Goal: Navigation & Orientation: Find specific page/section

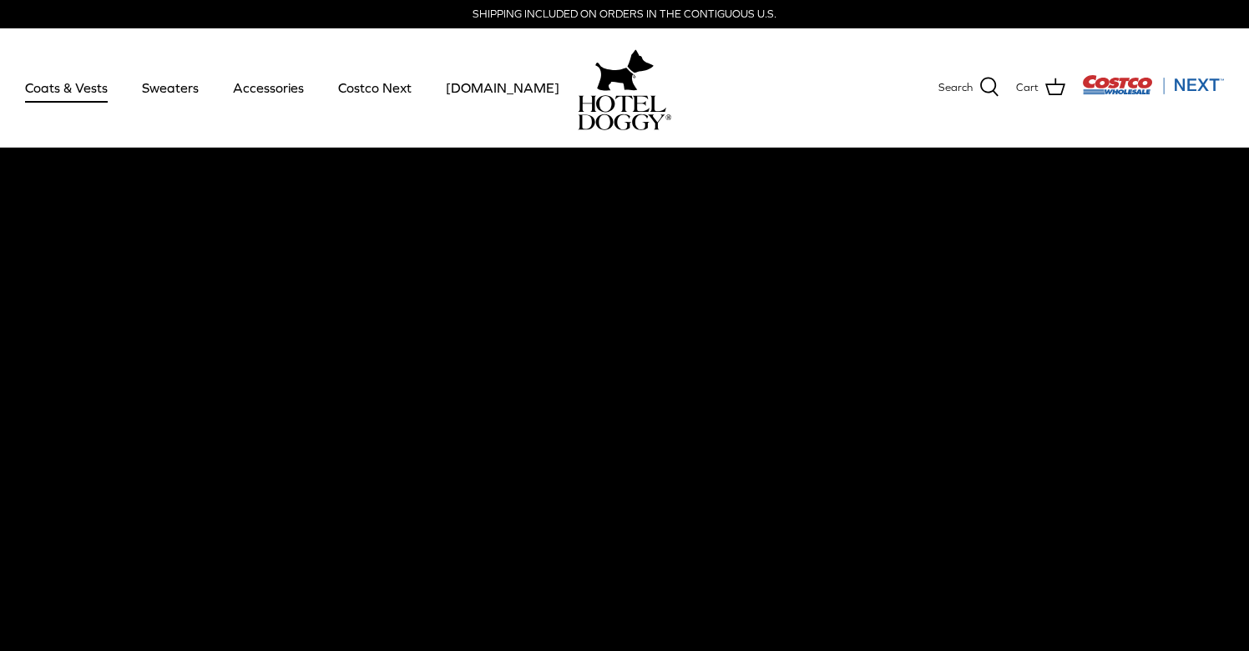
click at [83, 92] on link "Coats & Vests" at bounding box center [66, 87] width 113 height 57
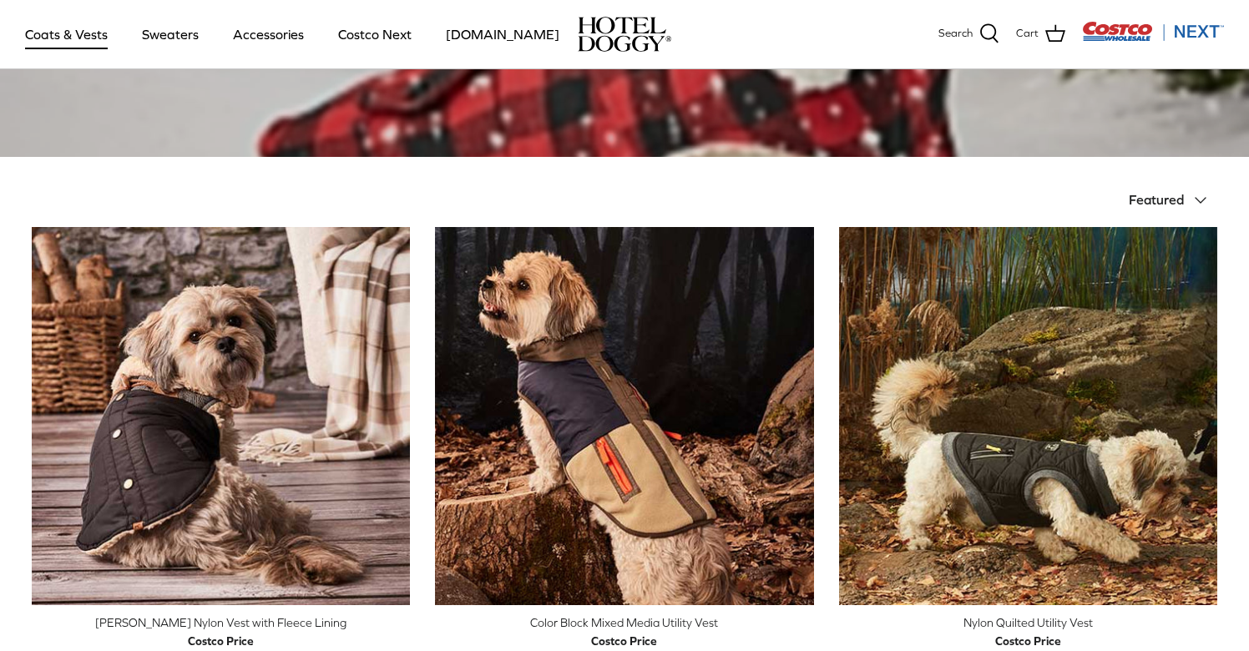
scroll to position [250, 0]
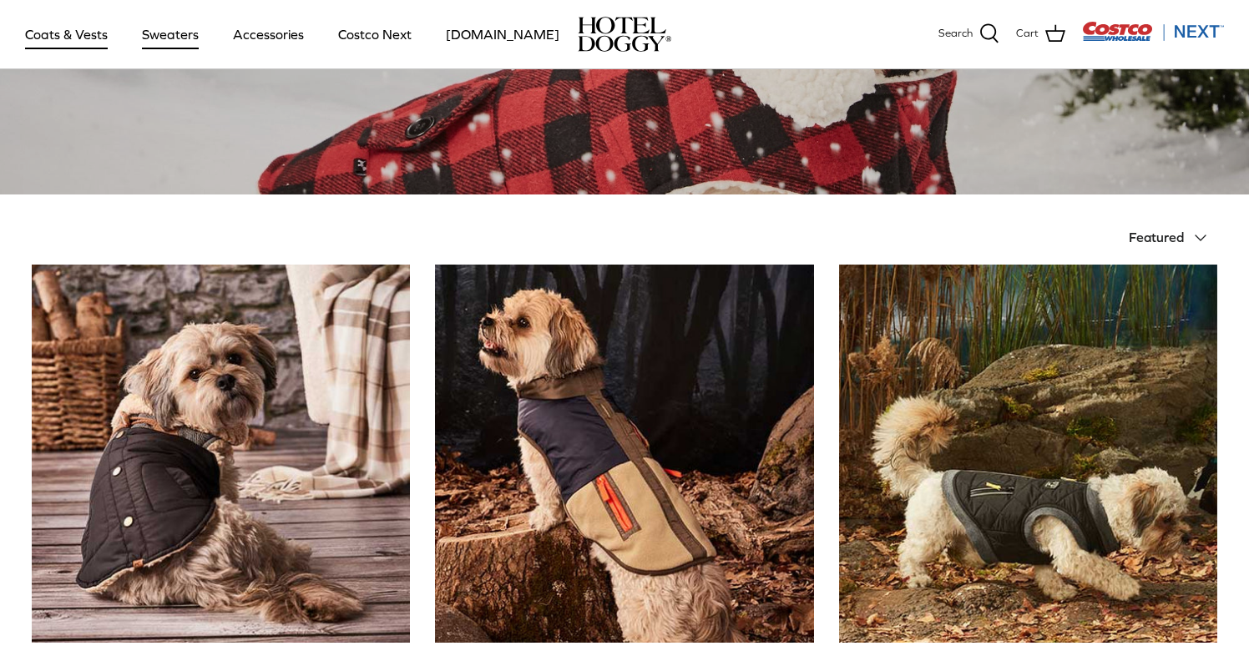
click at [191, 33] on link "Sweaters" at bounding box center [170, 34] width 87 height 57
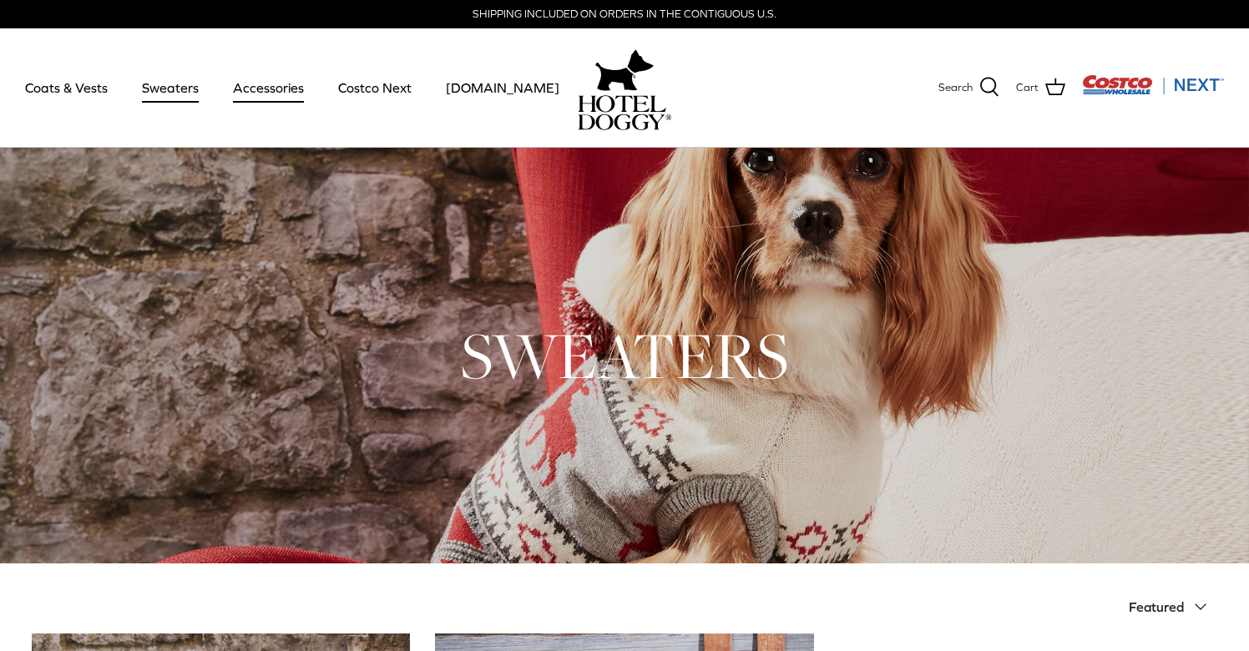
click at [262, 94] on link "Accessories" at bounding box center [268, 87] width 101 height 57
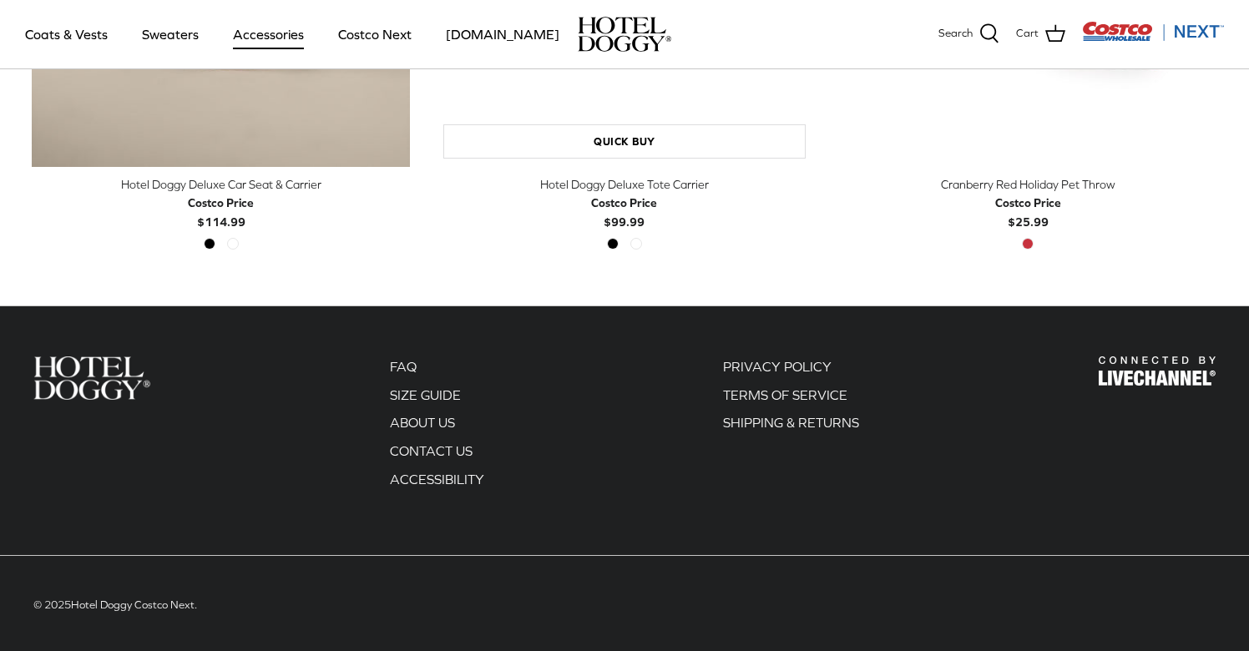
scroll to position [725, 0]
